Goal: Task Accomplishment & Management: Manage account settings

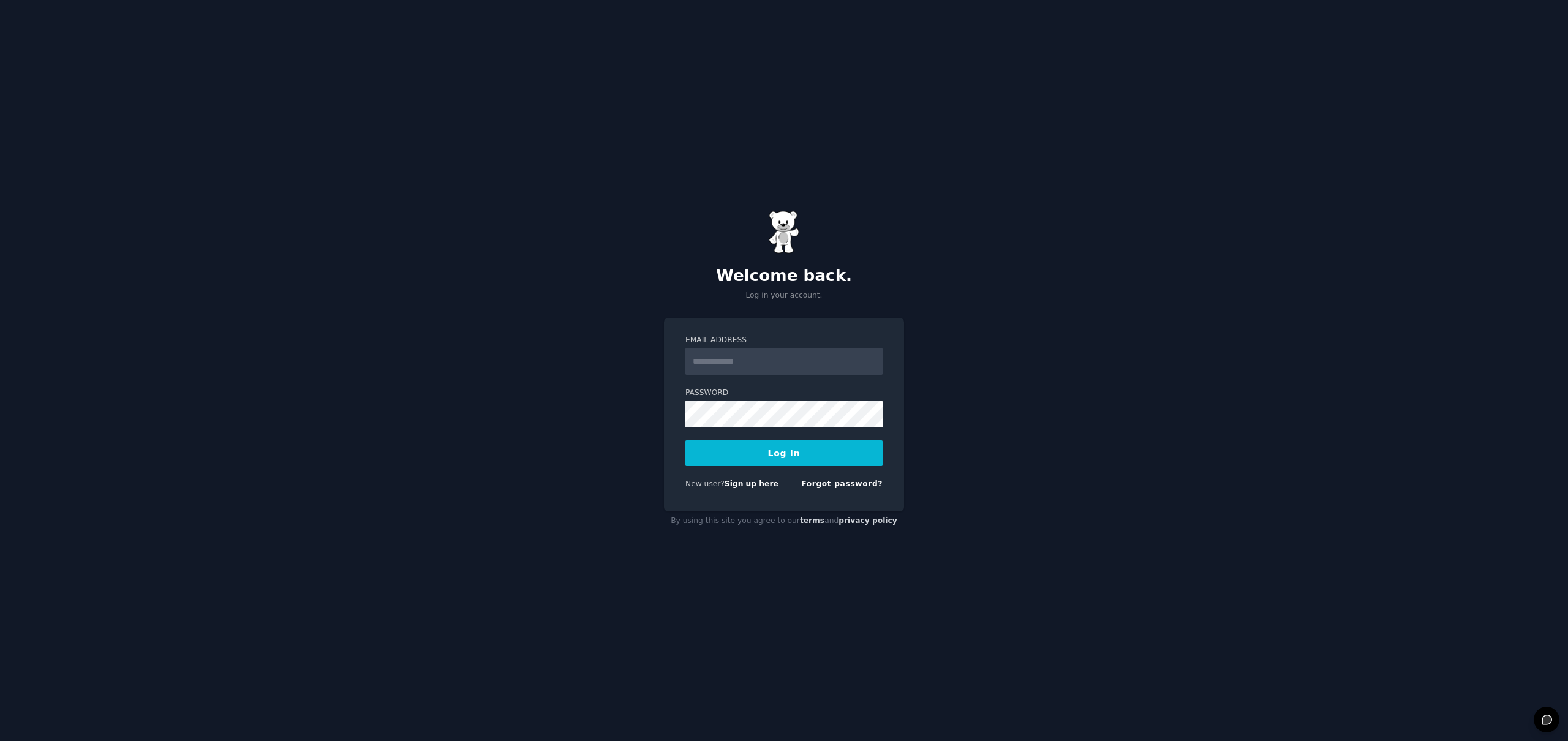
type input "**********"
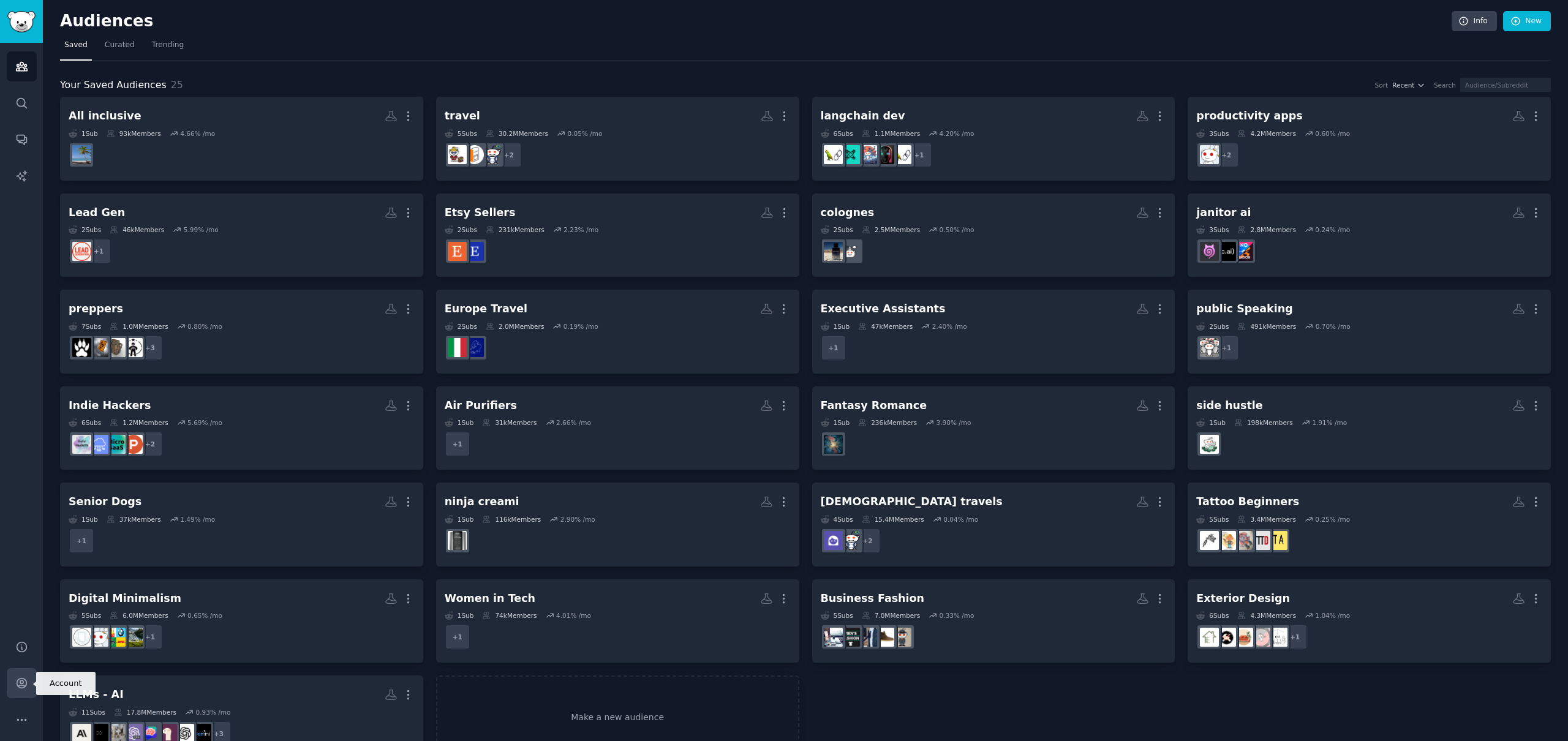
click at [17, 680] on icon "Sidebar" at bounding box center [21, 684] width 13 height 13
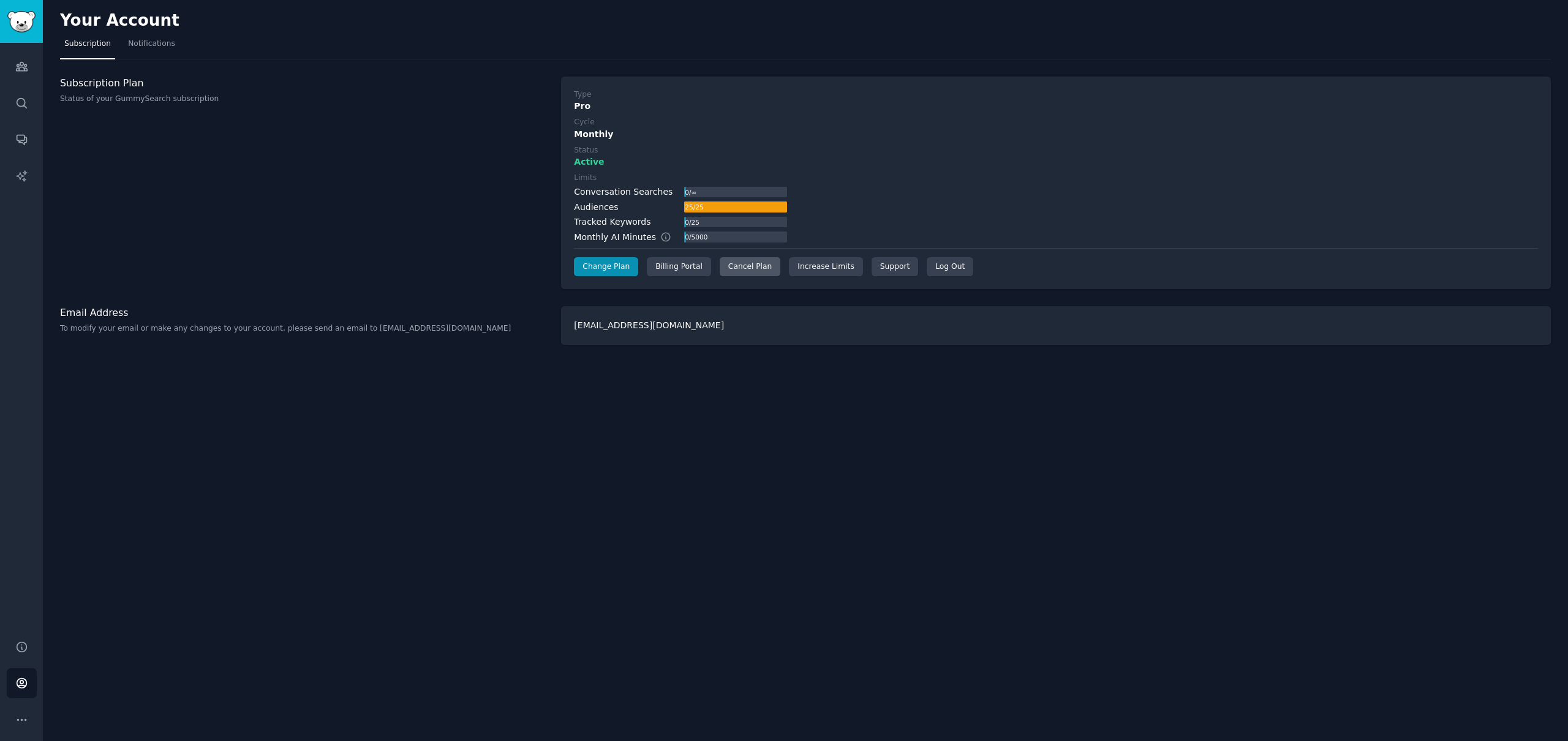
click at [741, 267] on div "Cancel Plan" at bounding box center [750, 267] width 60 height 20
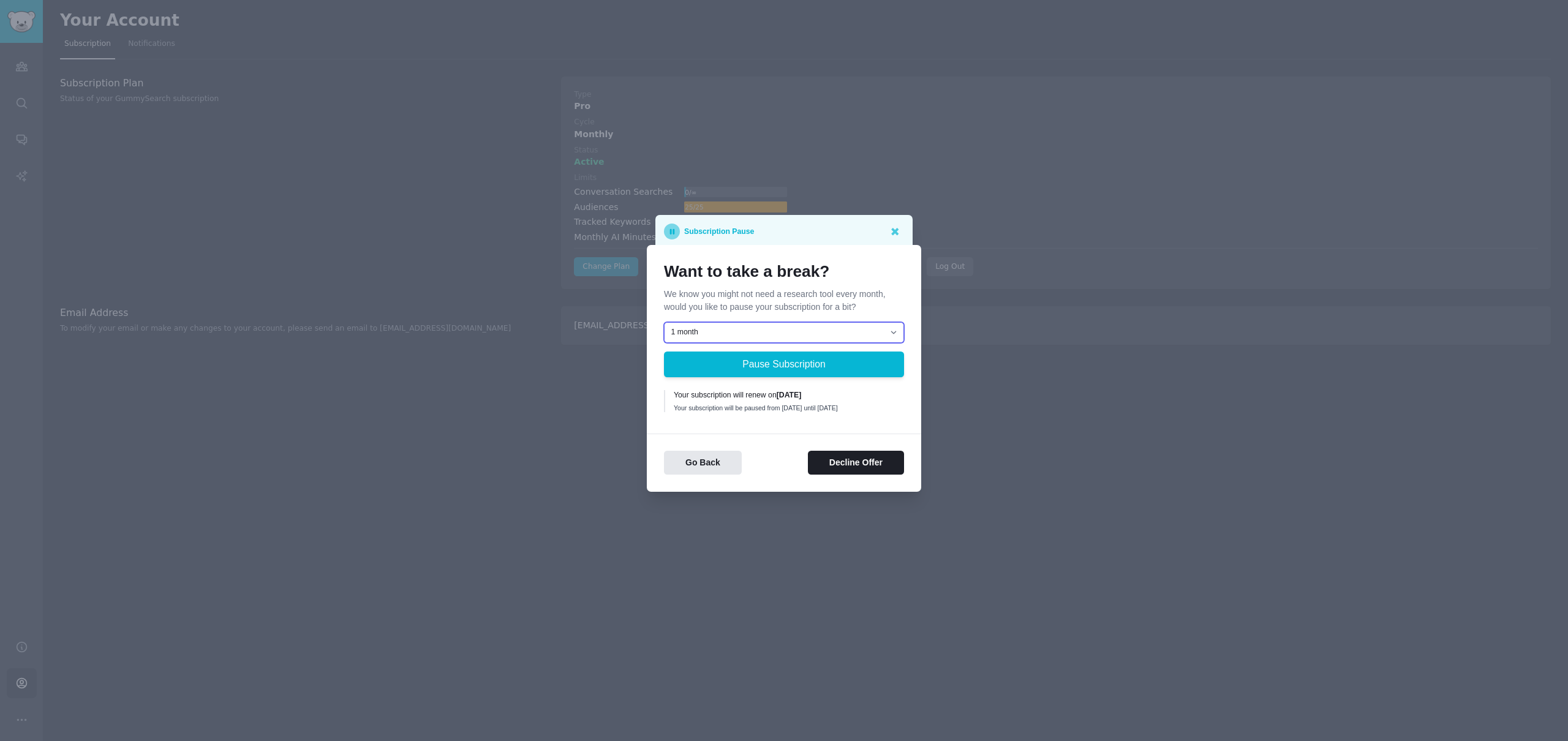
click at [868, 326] on select "1 month 2 months 3 months Choose a custom date to resume" at bounding box center [784, 333] width 240 height 21
click at [855, 465] on button "Decline Offer" at bounding box center [855, 463] width 96 height 24
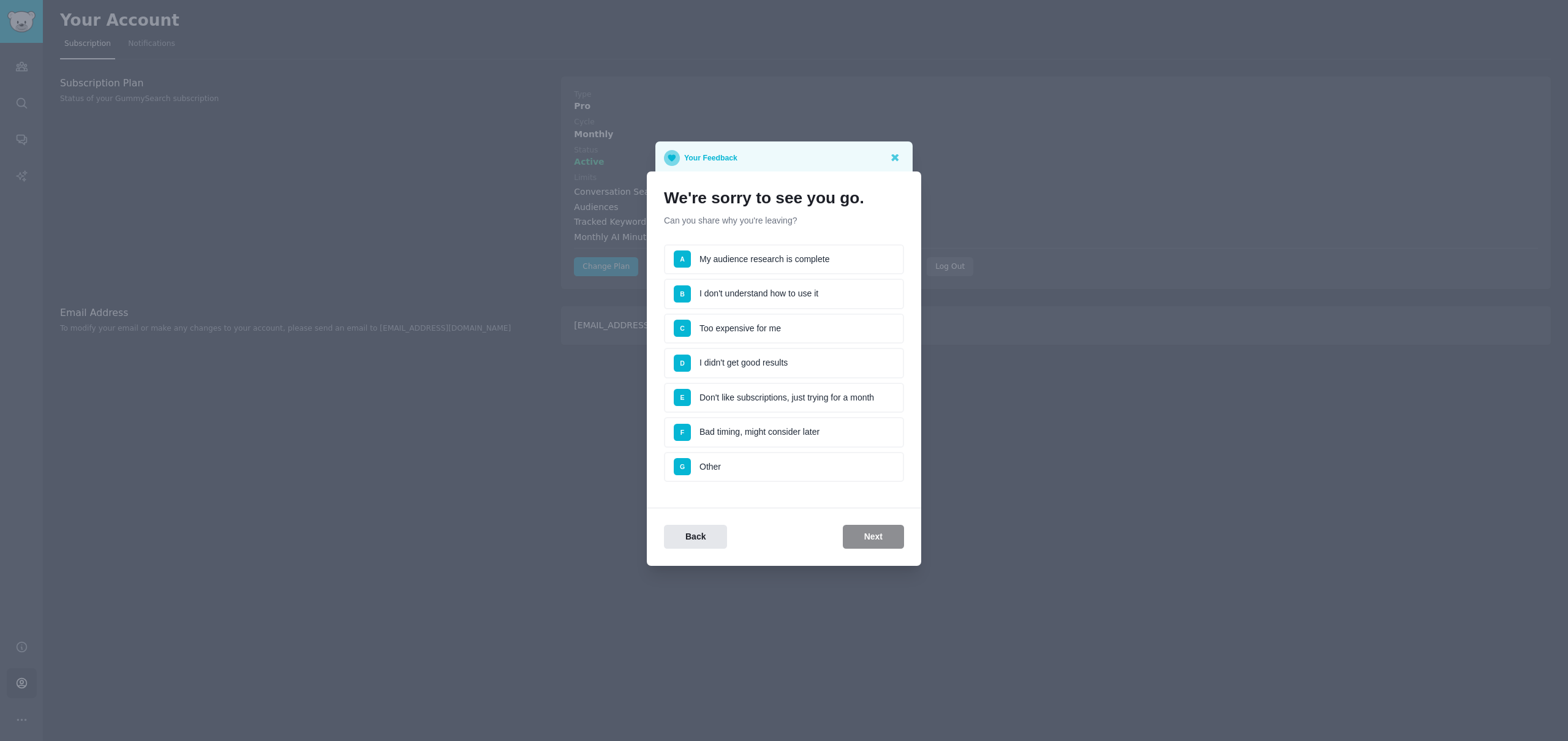
click at [738, 326] on li "C Too expensive for me" at bounding box center [784, 329] width 240 height 30
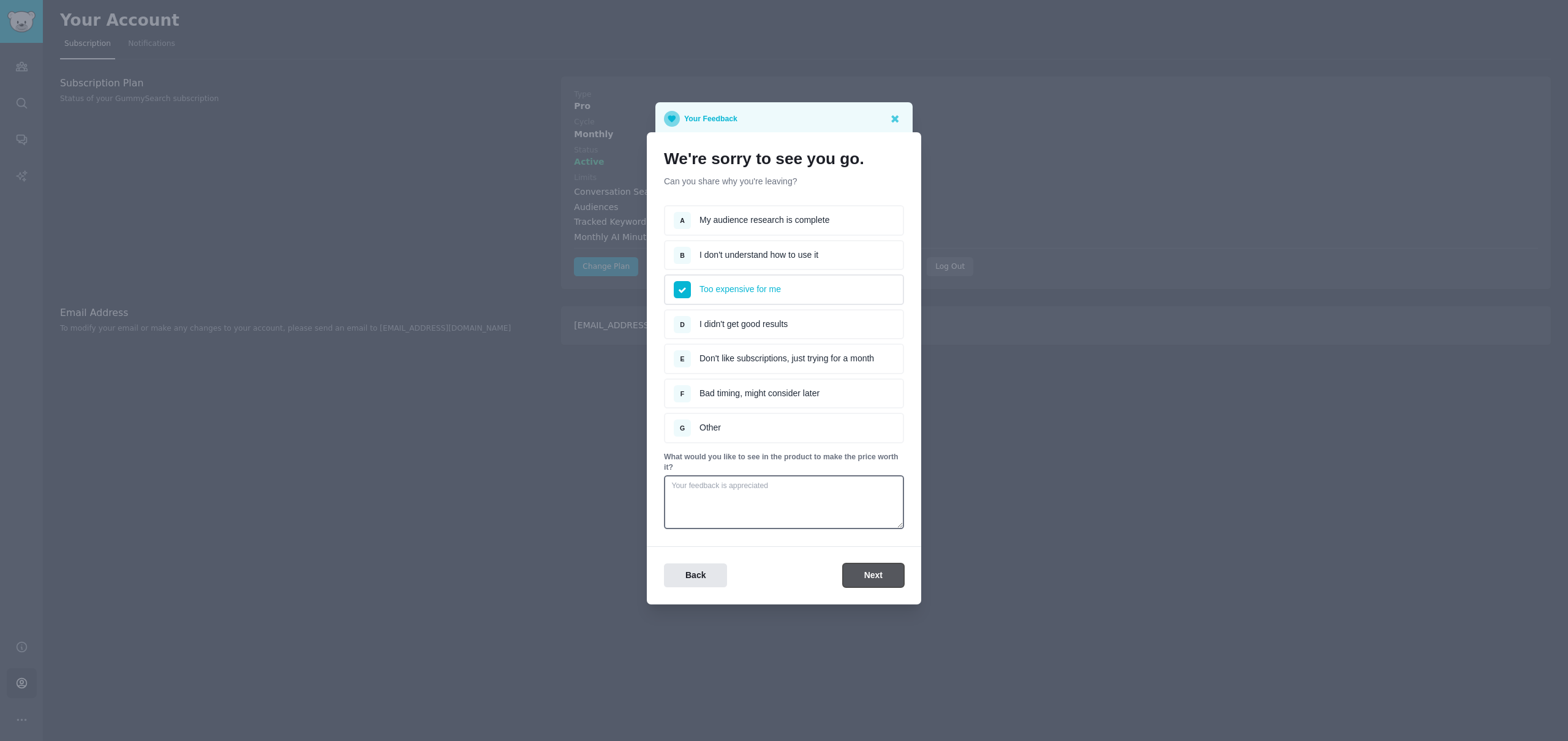
click at [877, 579] on button "Next" at bounding box center [873, 575] width 61 height 24
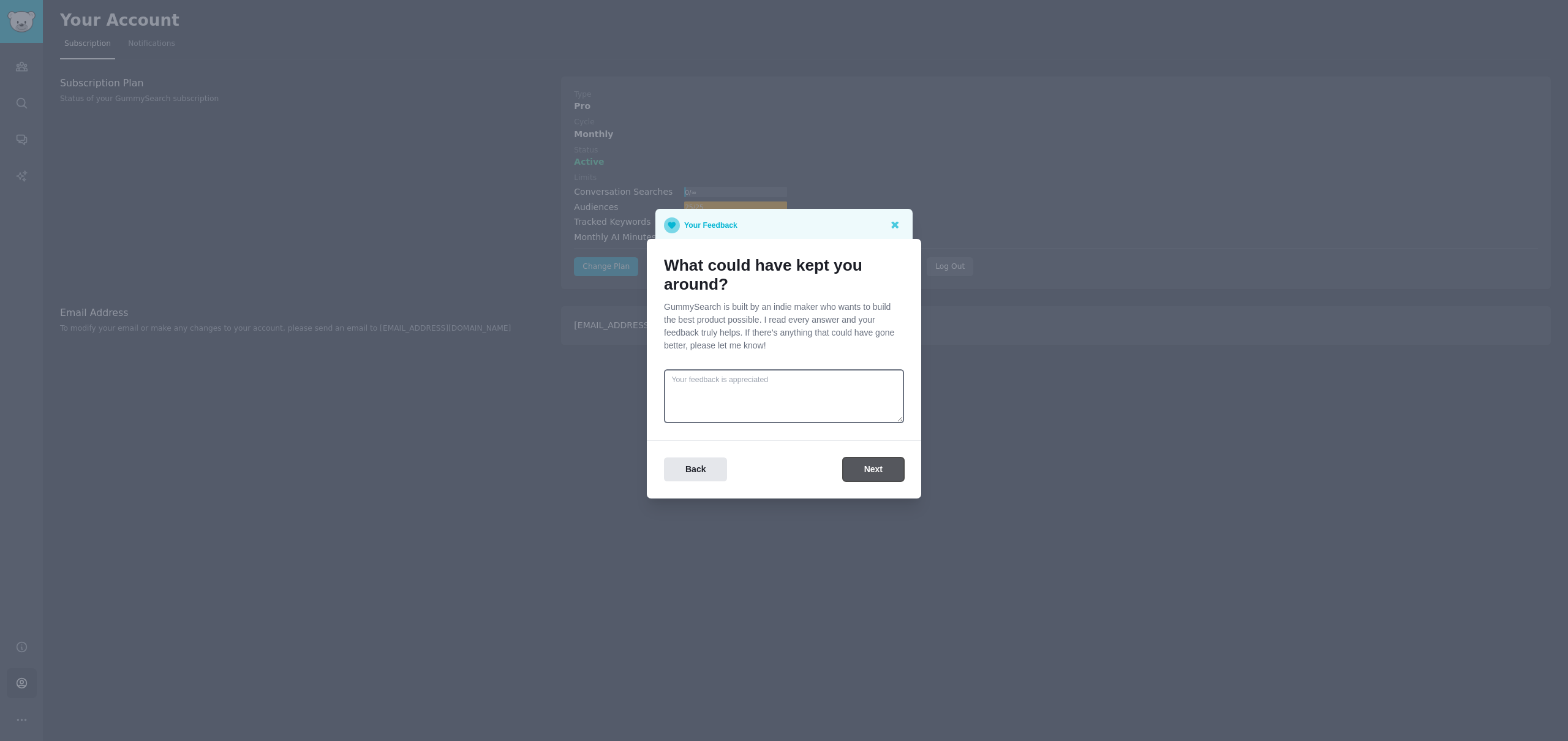
click at [875, 470] on button "Next" at bounding box center [873, 470] width 61 height 24
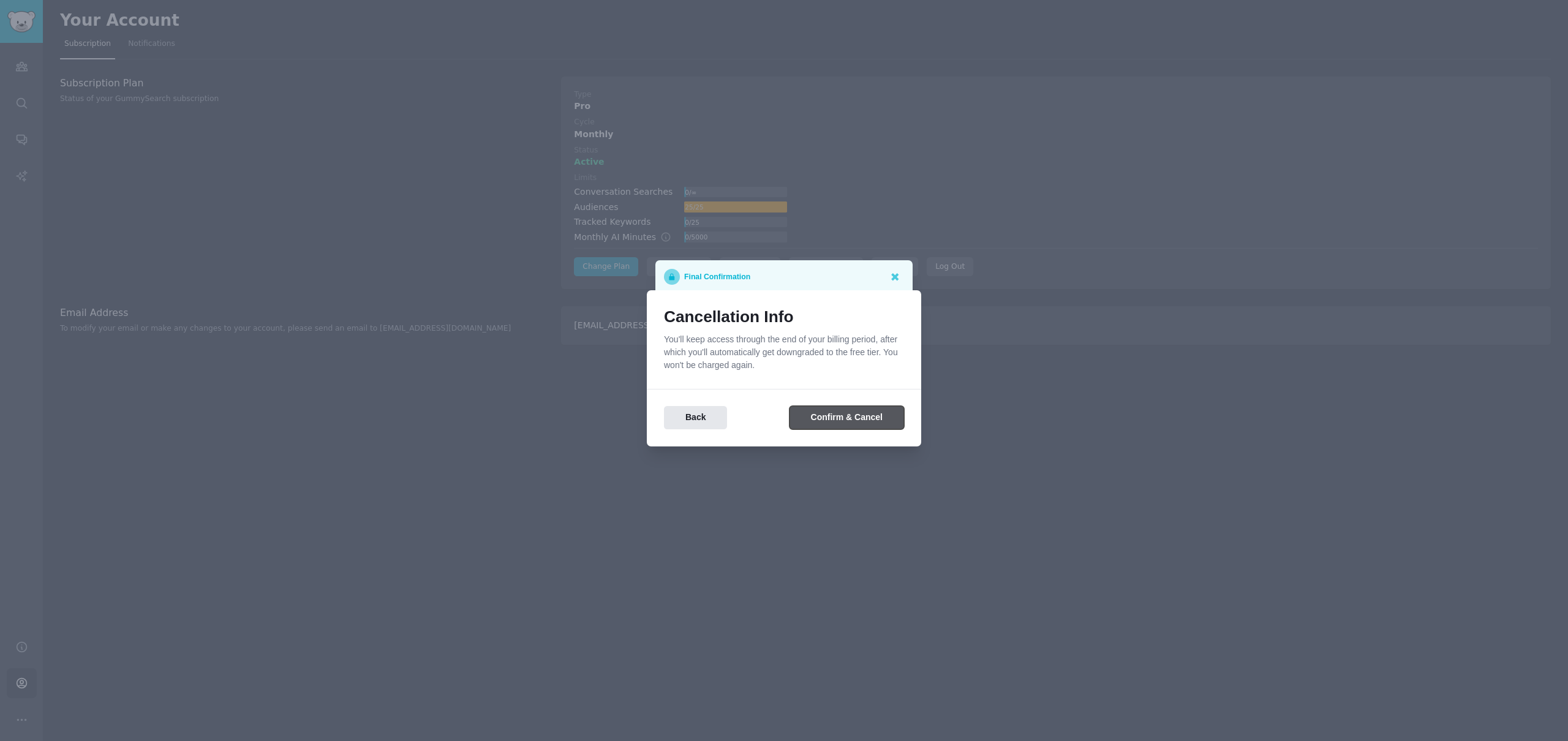
click at [863, 422] on button "Confirm & Cancel" at bounding box center [846, 418] width 115 height 24
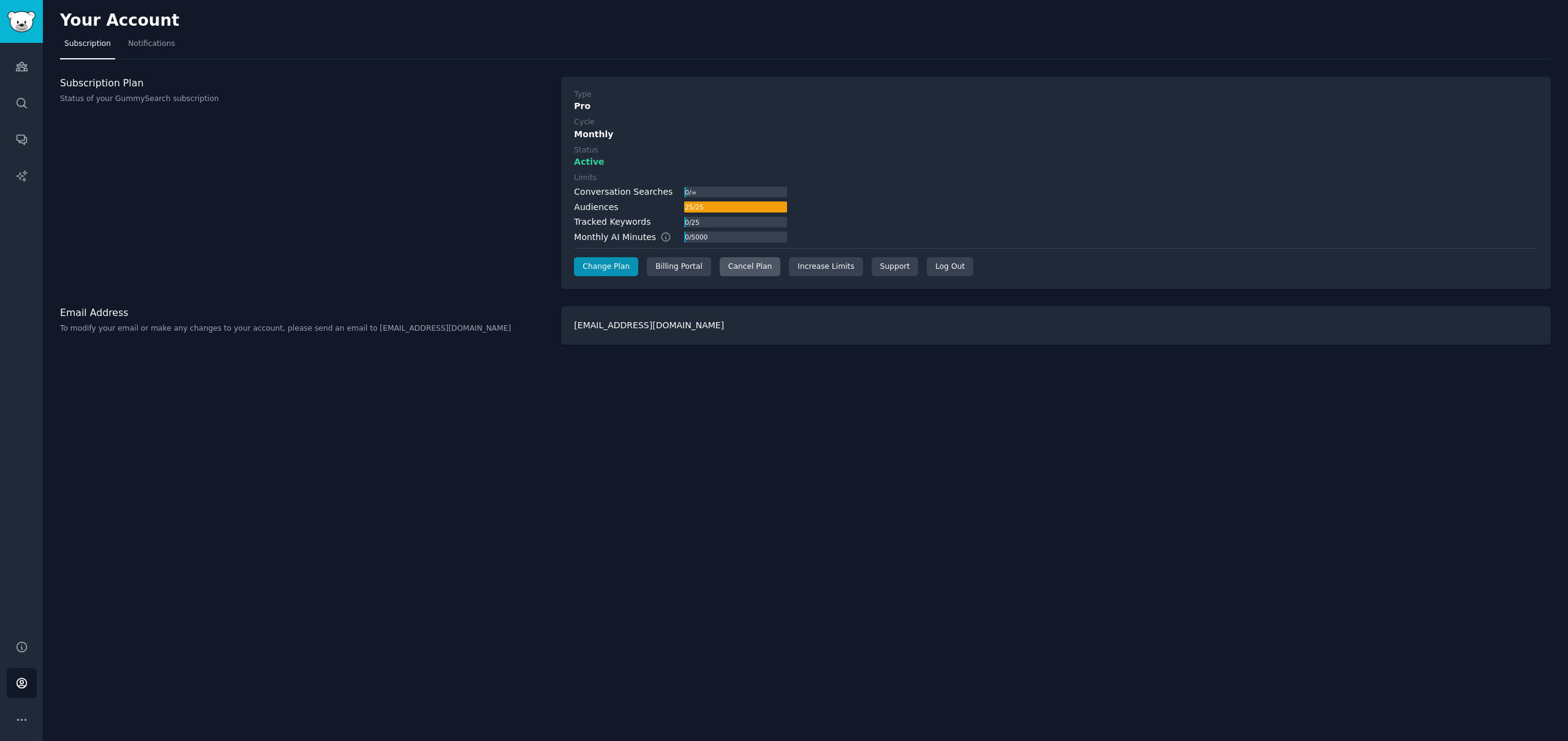
click at [740, 273] on div "Cancel Plan" at bounding box center [750, 267] width 60 height 20
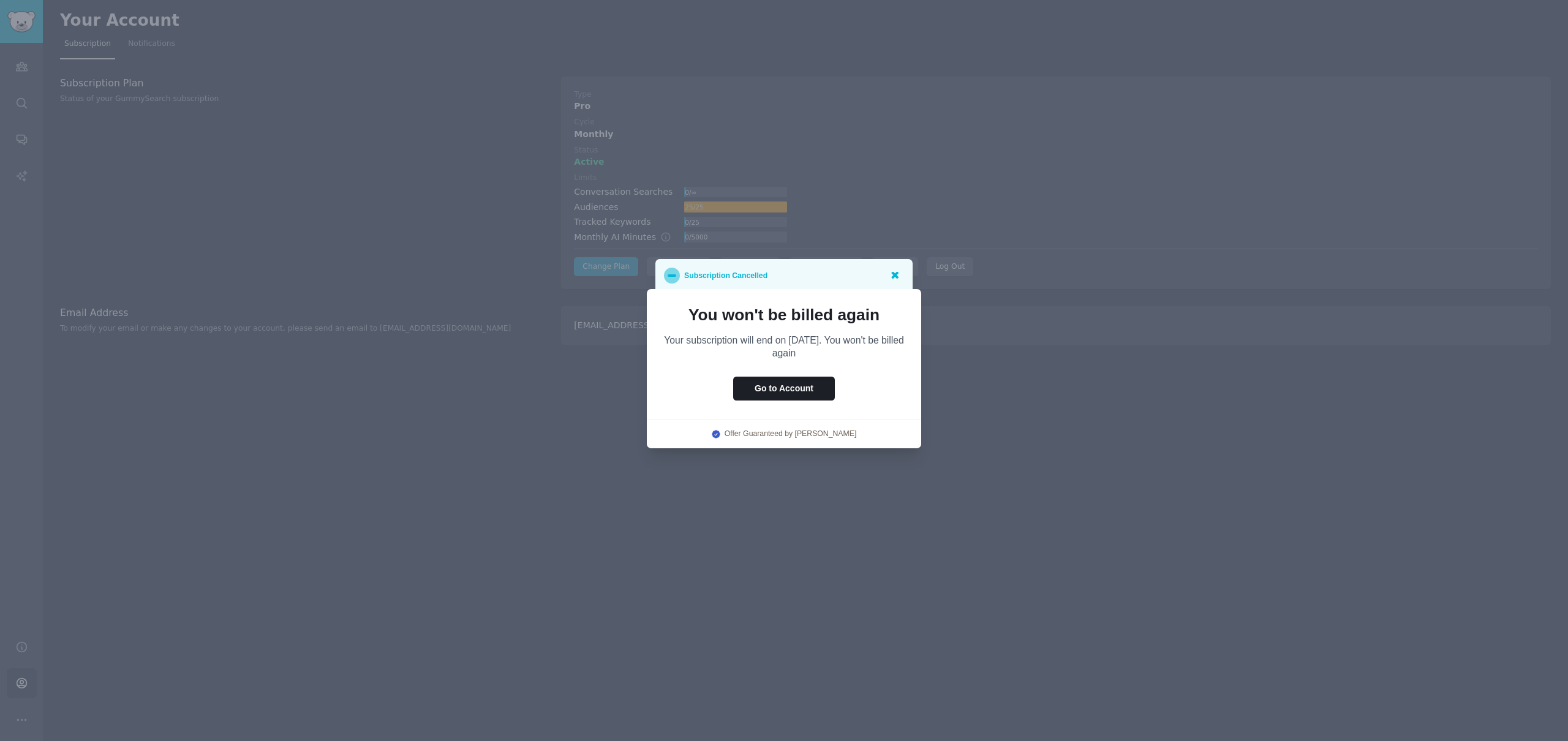
click at [895, 275] on icon at bounding box center [894, 275] width 7 height 7
